Goal: Transaction & Acquisition: Purchase product/service

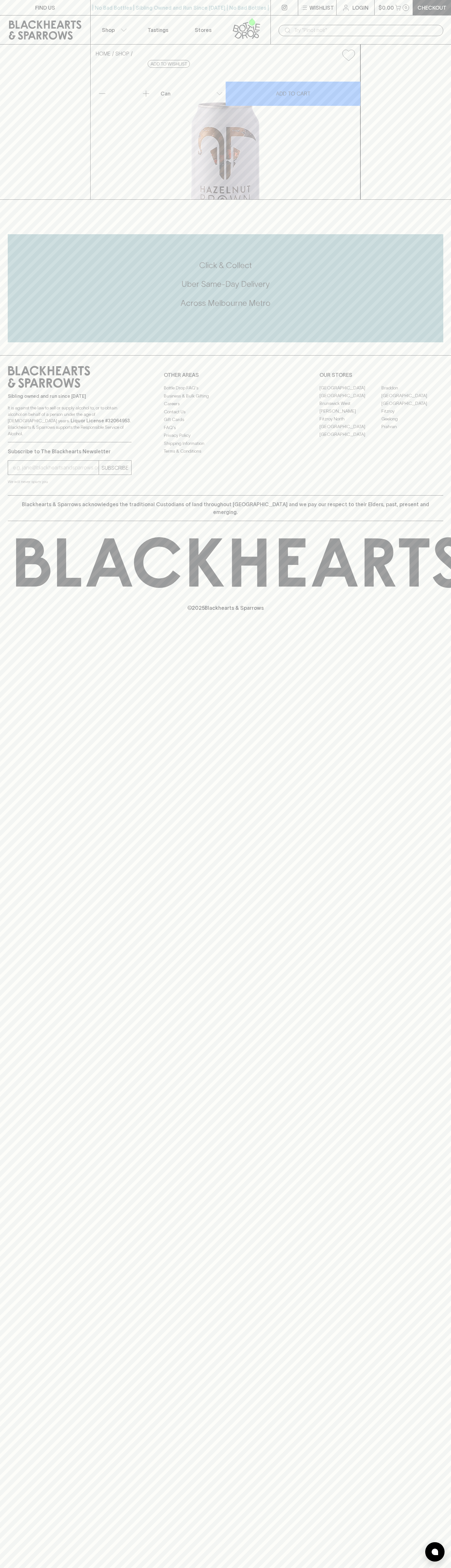
click at [271, 25] on div "​" at bounding box center [361, 30] width 181 height 29
click at [424, 516] on p "Blackhearts & Sparrows acknowledges the traditional Custodians of land througho…" at bounding box center [225, 508] width 426 height 16
click at [33, 1568] on html "FIND US | No Bad Bottles | Sibling Owned and Run Since [DATE] | No Bad Bottles …" at bounding box center [225, 784] width 451 height 1568
click at [28, 200] on div "HOME SHOP Bad Shepherd Hazelnut Brown Ale $7.00 Add to wishlist 10% discount wh…" at bounding box center [225, 122] width 451 height 155
